Goal: Task Accomplishment & Management: Complete application form

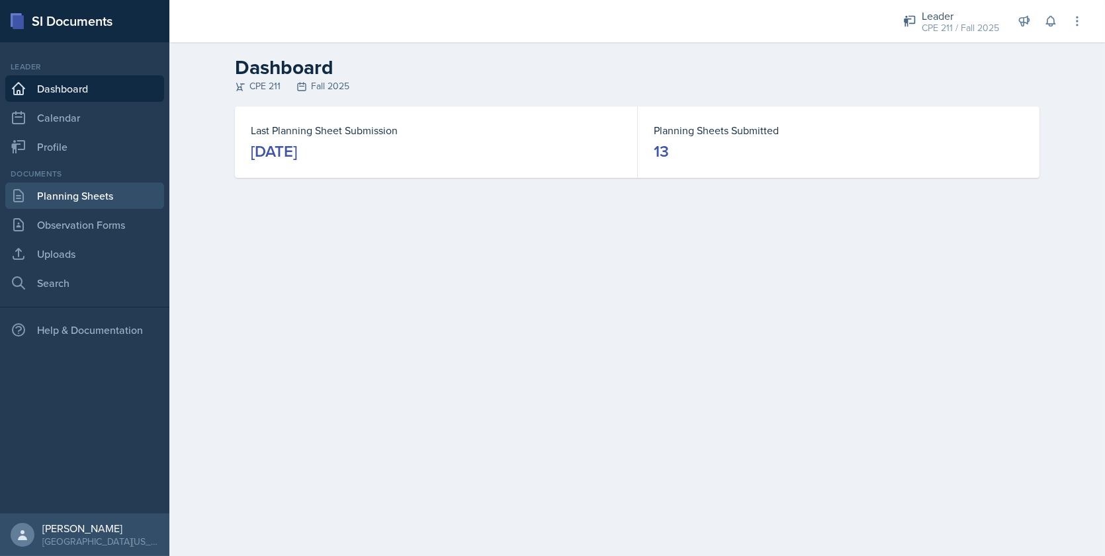
click at [130, 202] on link "Planning Sheets" at bounding box center [84, 196] width 159 height 26
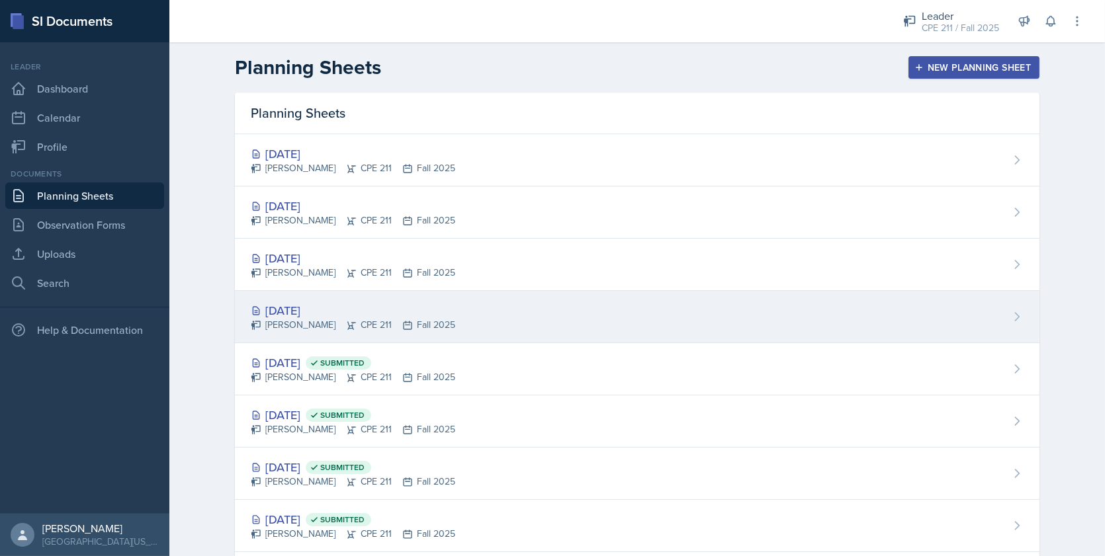
click at [349, 322] on div "[PERSON_NAME] CPE 211 Fall 2025" at bounding box center [353, 325] width 204 height 14
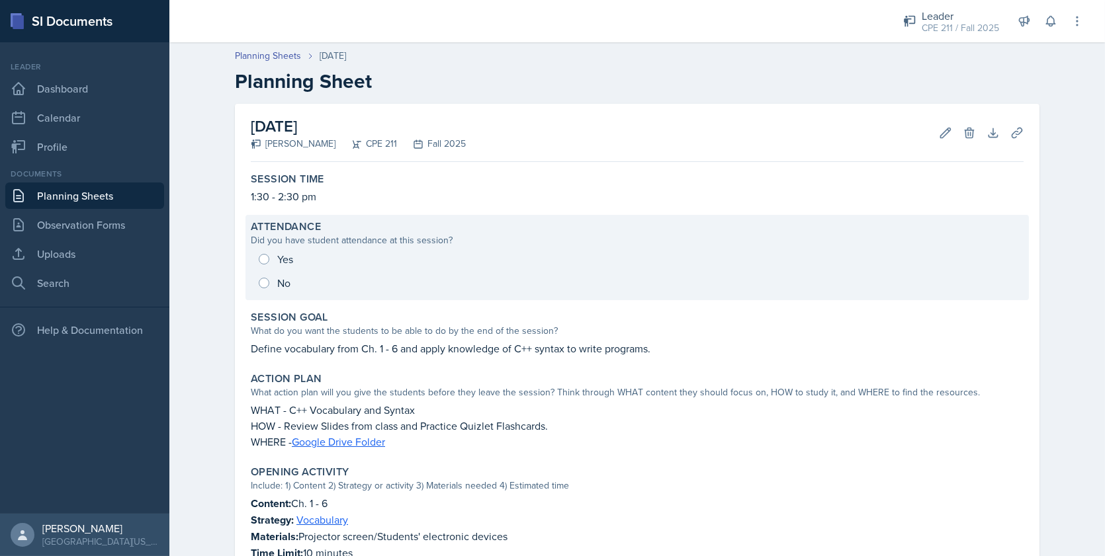
click at [277, 258] on div "Yes No" at bounding box center [637, 271] width 773 height 48
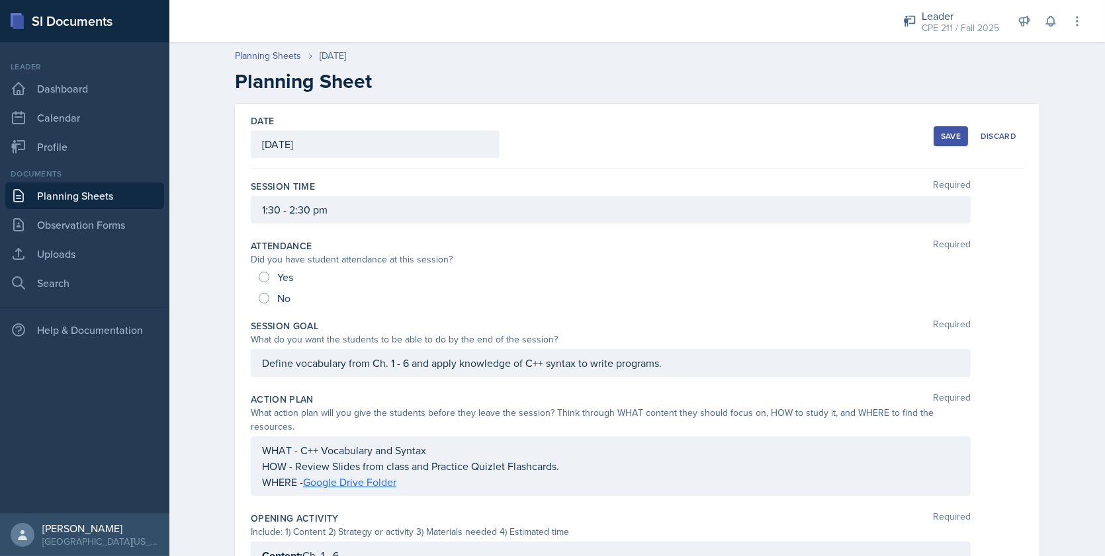
scroll to position [190, 0]
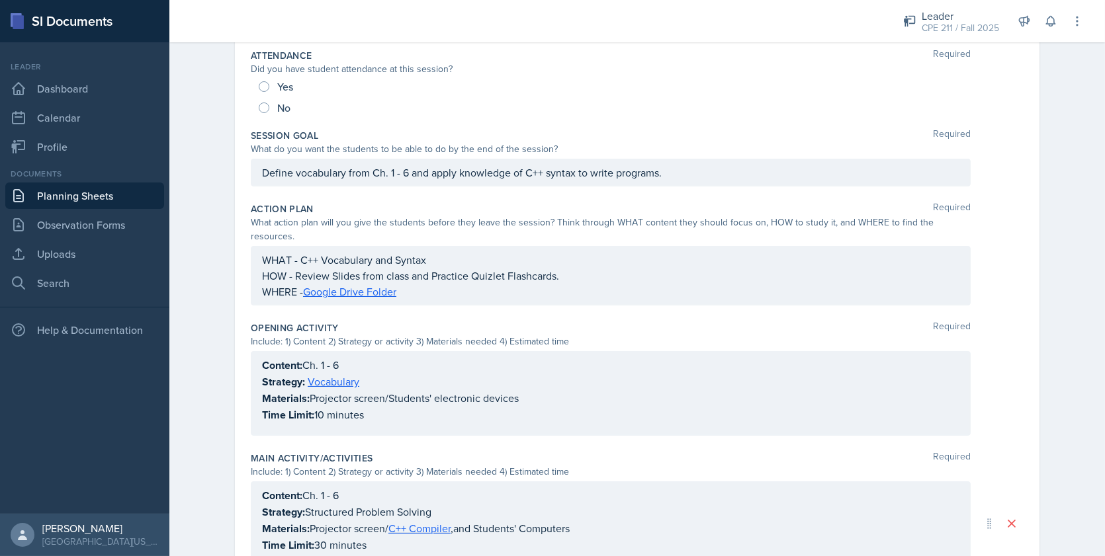
click at [277, 85] on span "Yes" at bounding box center [285, 86] width 16 height 13
click at [269, 85] on input "Yes" at bounding box center [264, 86] width 11 height 11
radio input "true"
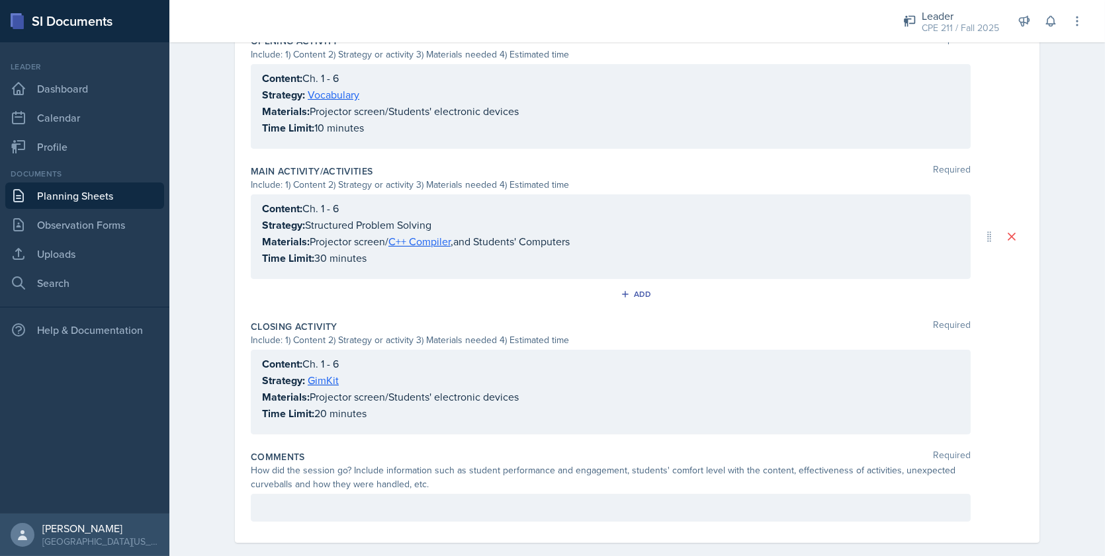
click at [273, 500] on p at bounding box center [610, 508] width 697 height 16
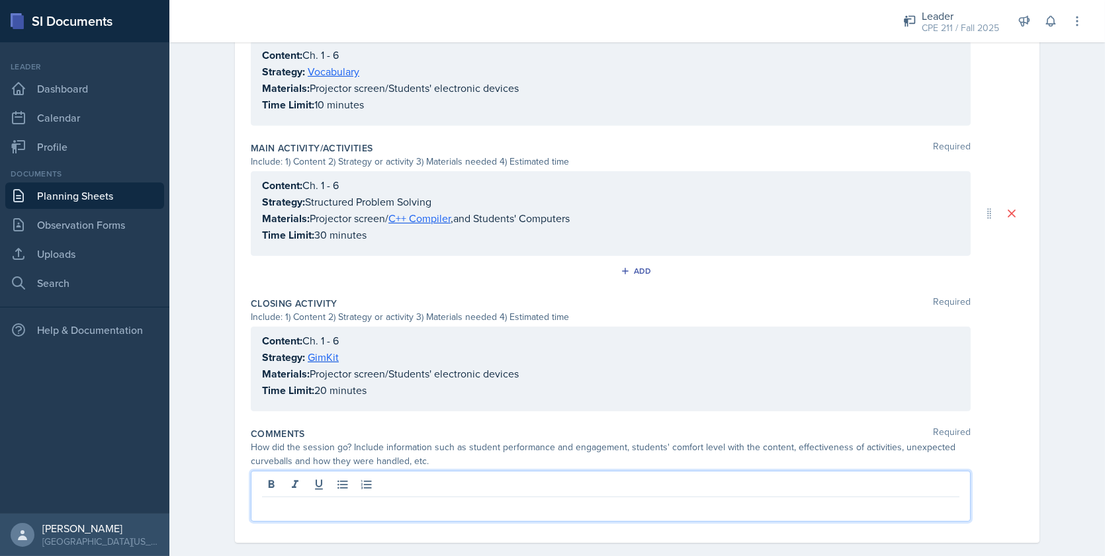
scroll to position [0, 0]
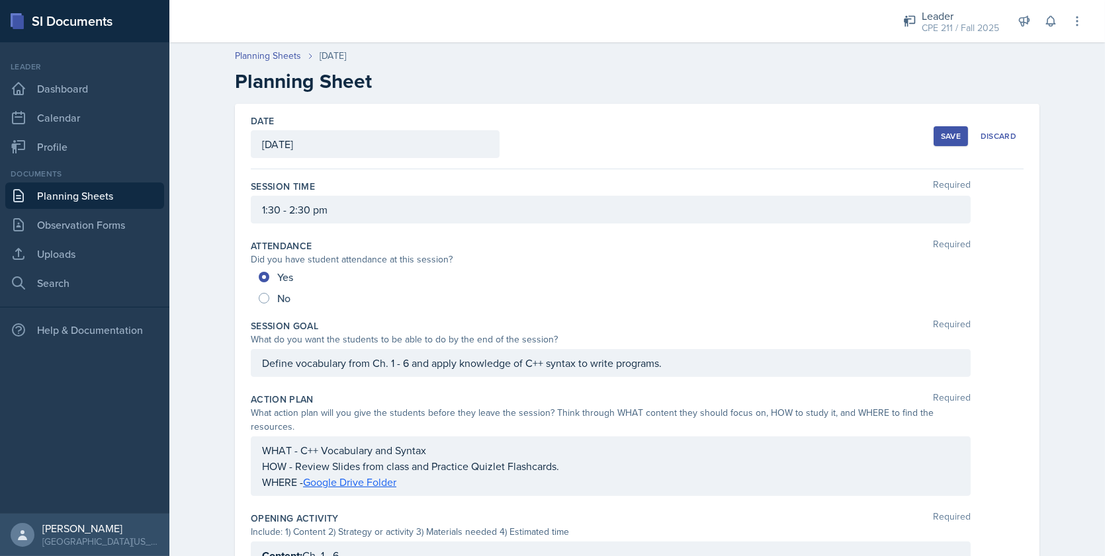
click at [265, 298] on div "No" at bounding box center [276, 298] width 34 height 21
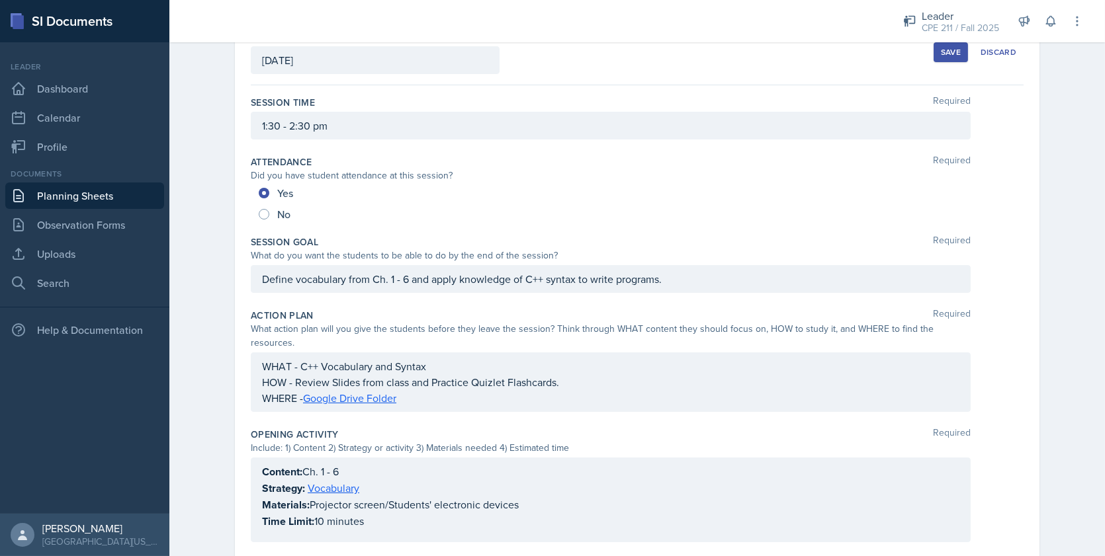
click at [262, 209] on div "No" at bounding box center [276, 214] width 34 height 21
click at [259, 214] on input "No" at bounding box center [264, 214] width 11 height 11
radio input "true"
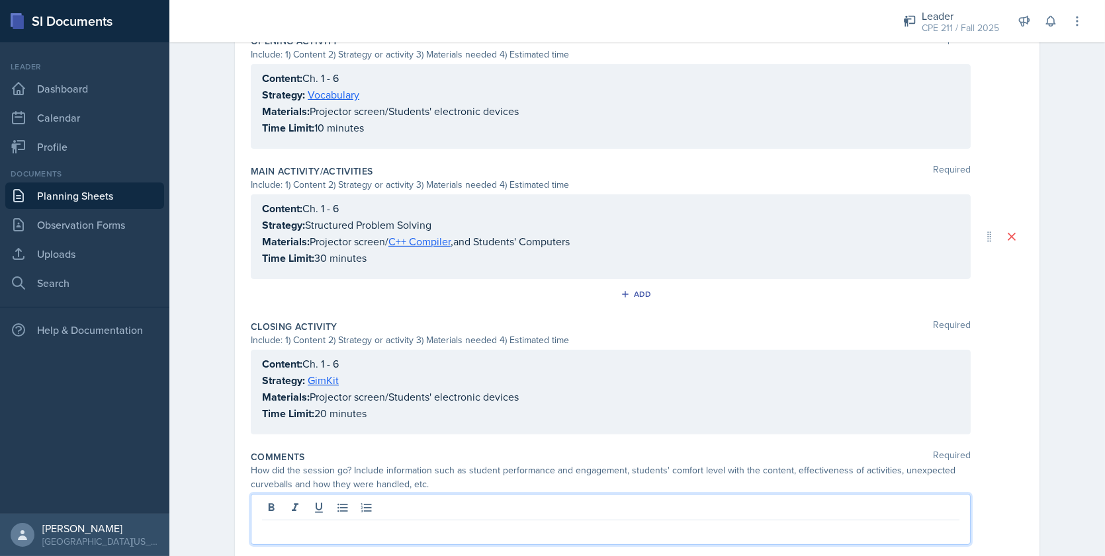
click at [333, 523] on p at bounding box center [610, 531] width 697 height 16
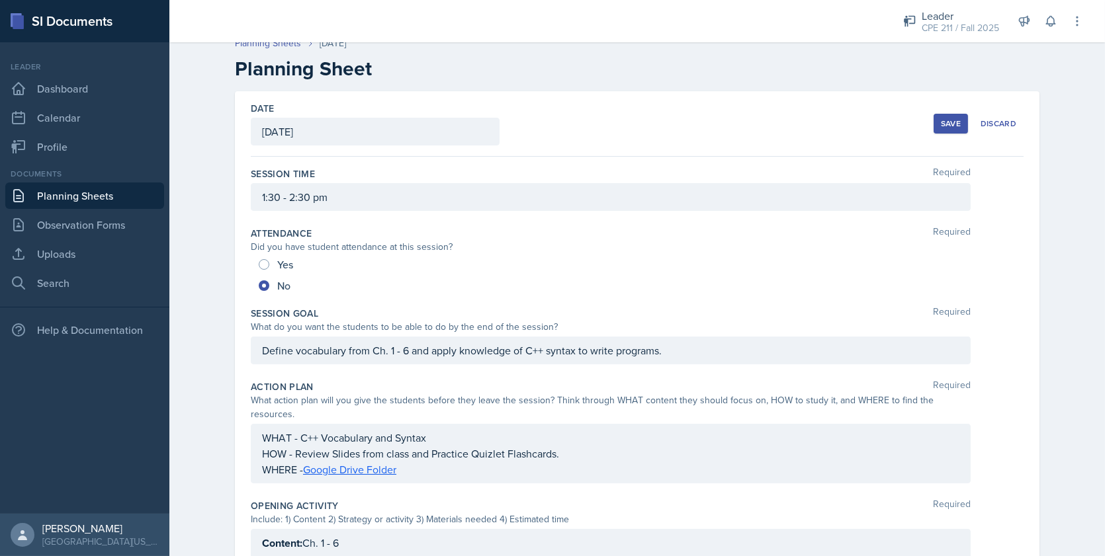
scroll to position [0, 0]
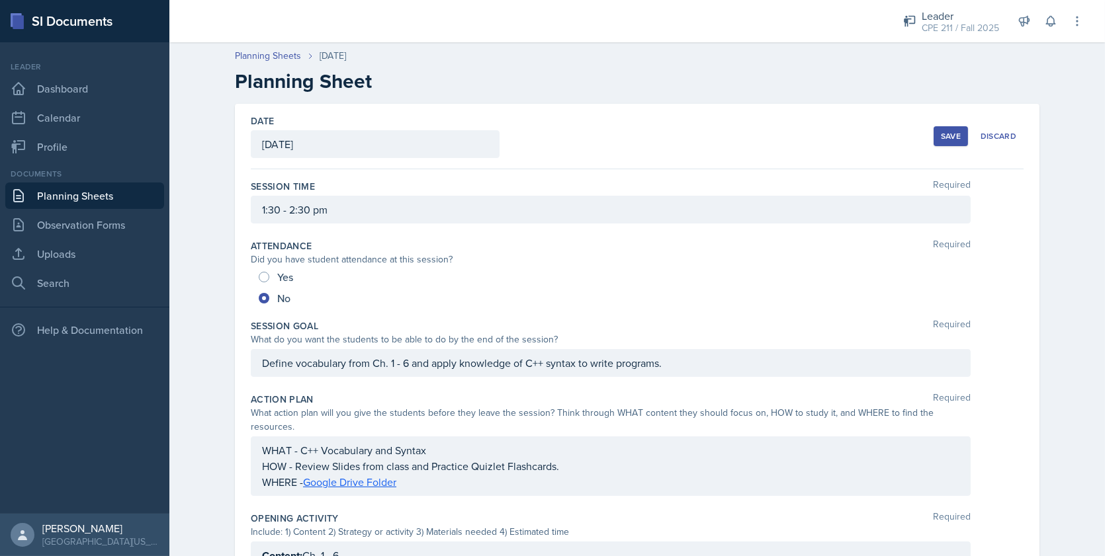
click at [943, 134] on div "Save" at bounding box center [951, 136] width 20 height 11
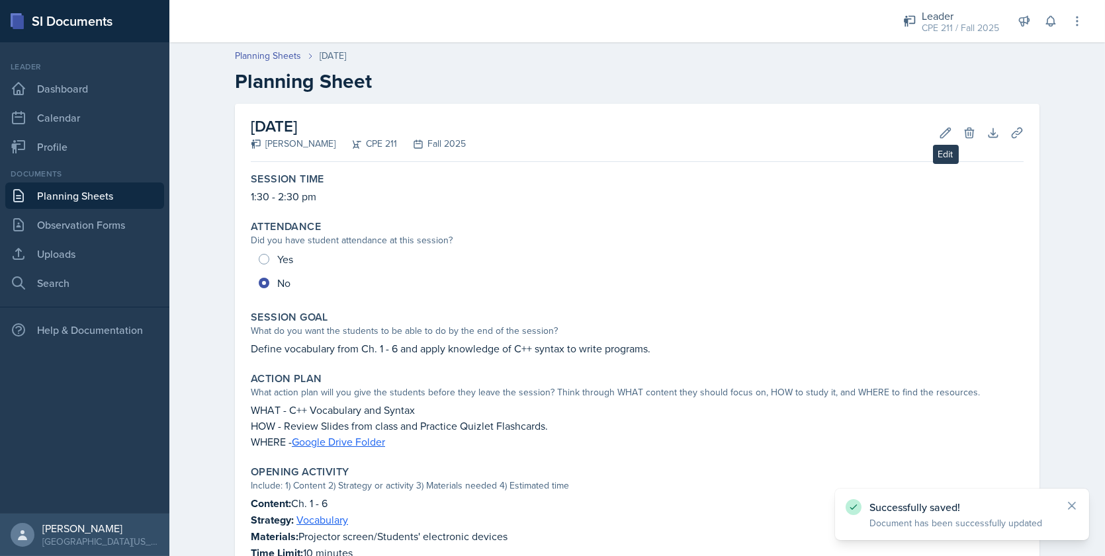
scroll to position [390, 0]
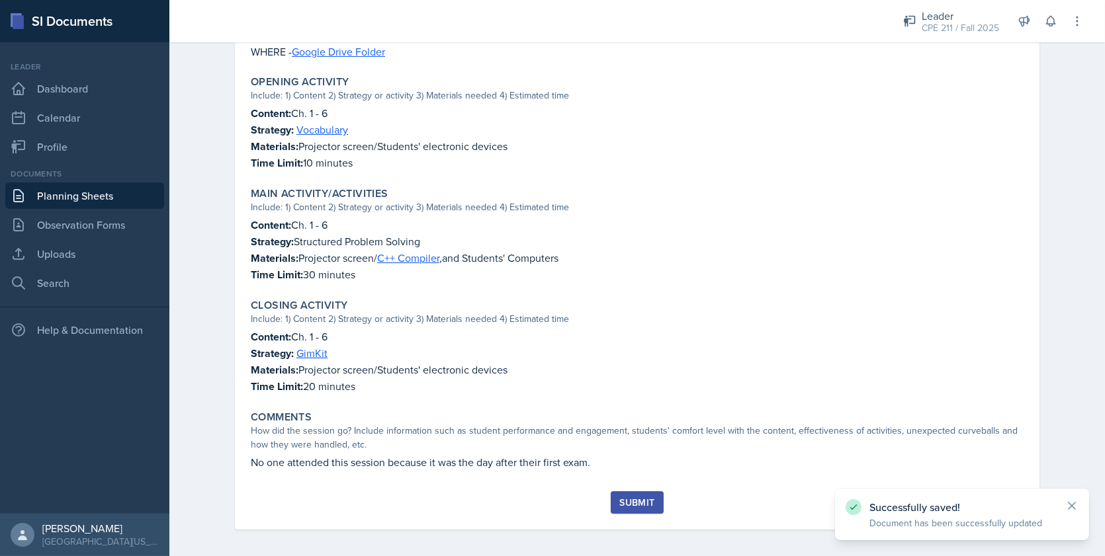
click at [644, 491] on button "Submit" at bounding box center [636, 502] width 52 height 22
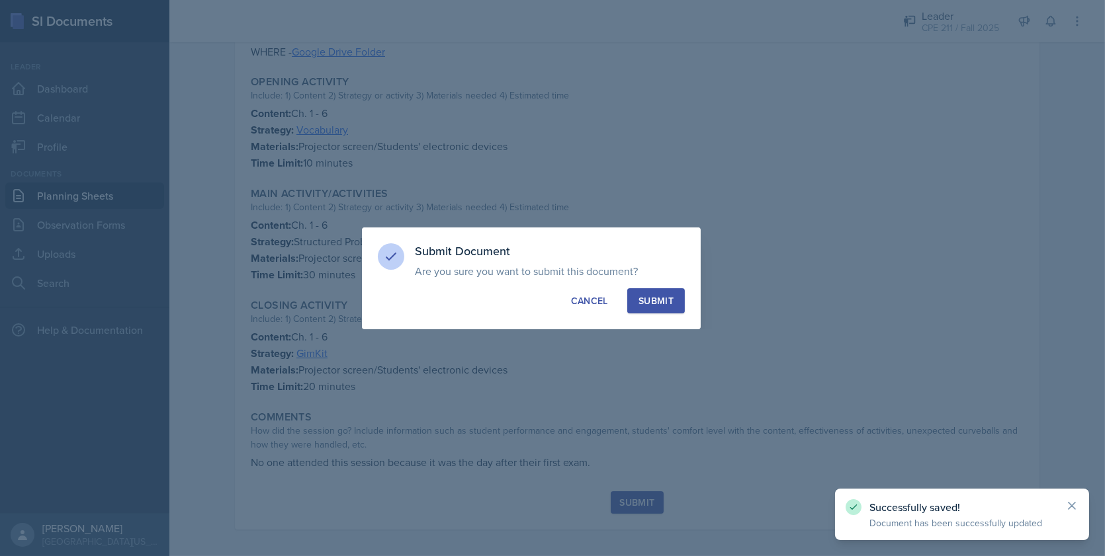
click at [673, 294] on div "Submit" at bounding box center [655, 300] width 35 height 13
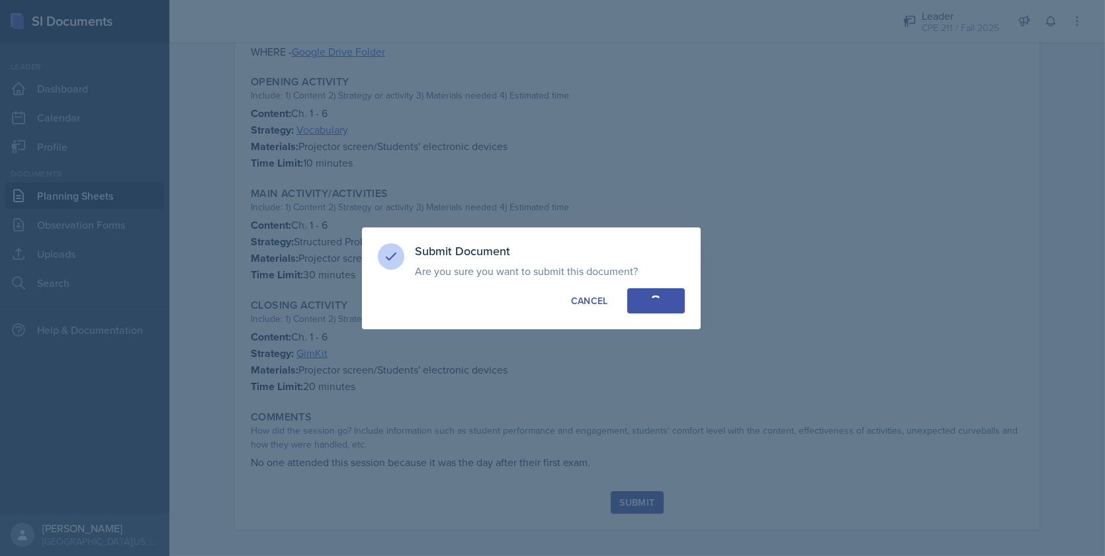
radio input "true"
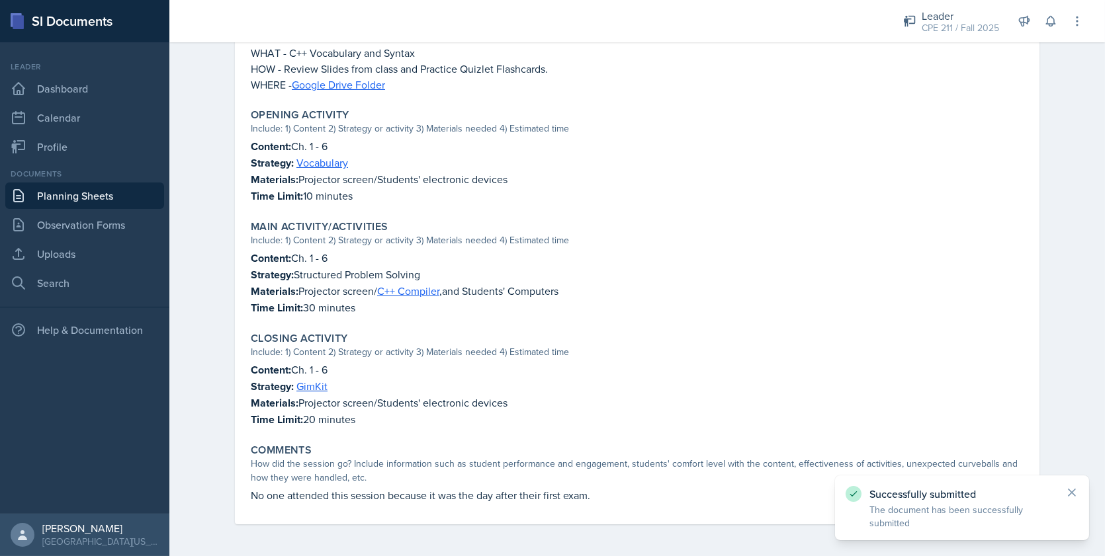
scroll to position [353, 0]
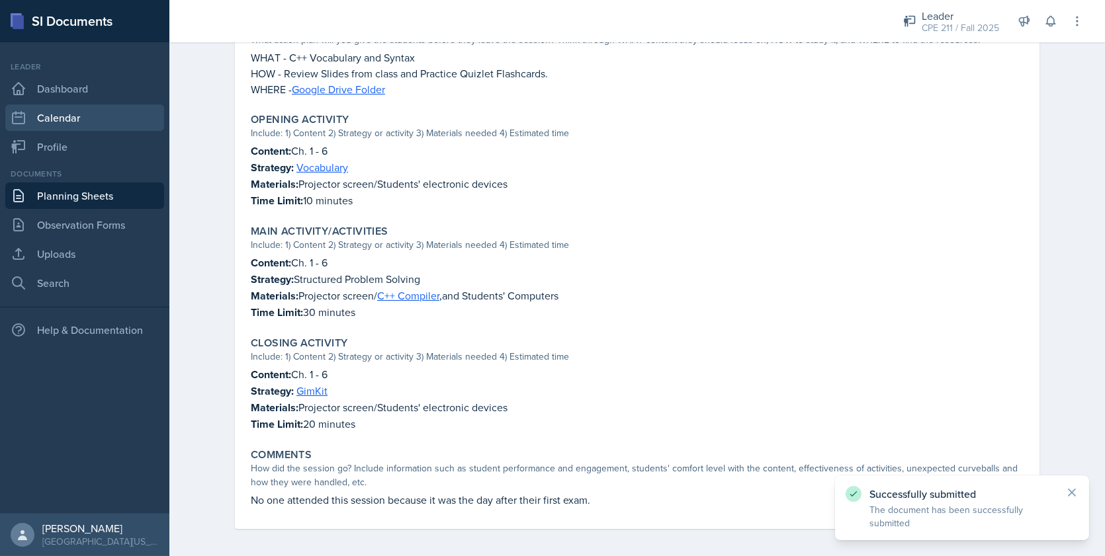
click at [61, 114] on link "Calendar" at bounding box center [84, 118] width 159 height 26
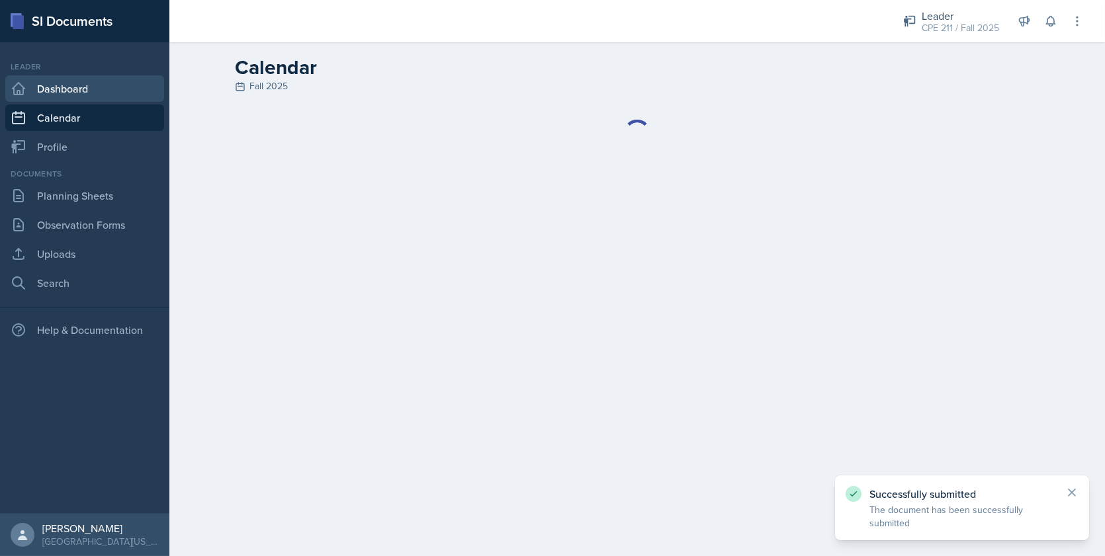
click at [101, 88] on link "Dashboard" at bounding box center [84, 88] width 159 height 26
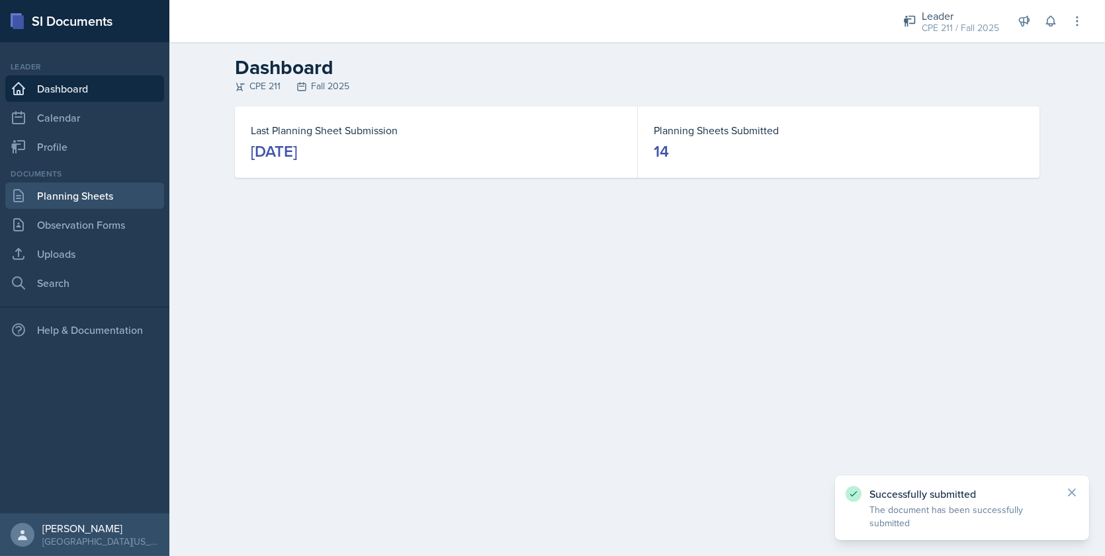
click at [86, 202] on link "Planning Sheets" at bounding box center [84, 196] width 159 height 26
